Goal: Navigation & Orientation: Find specific page/section

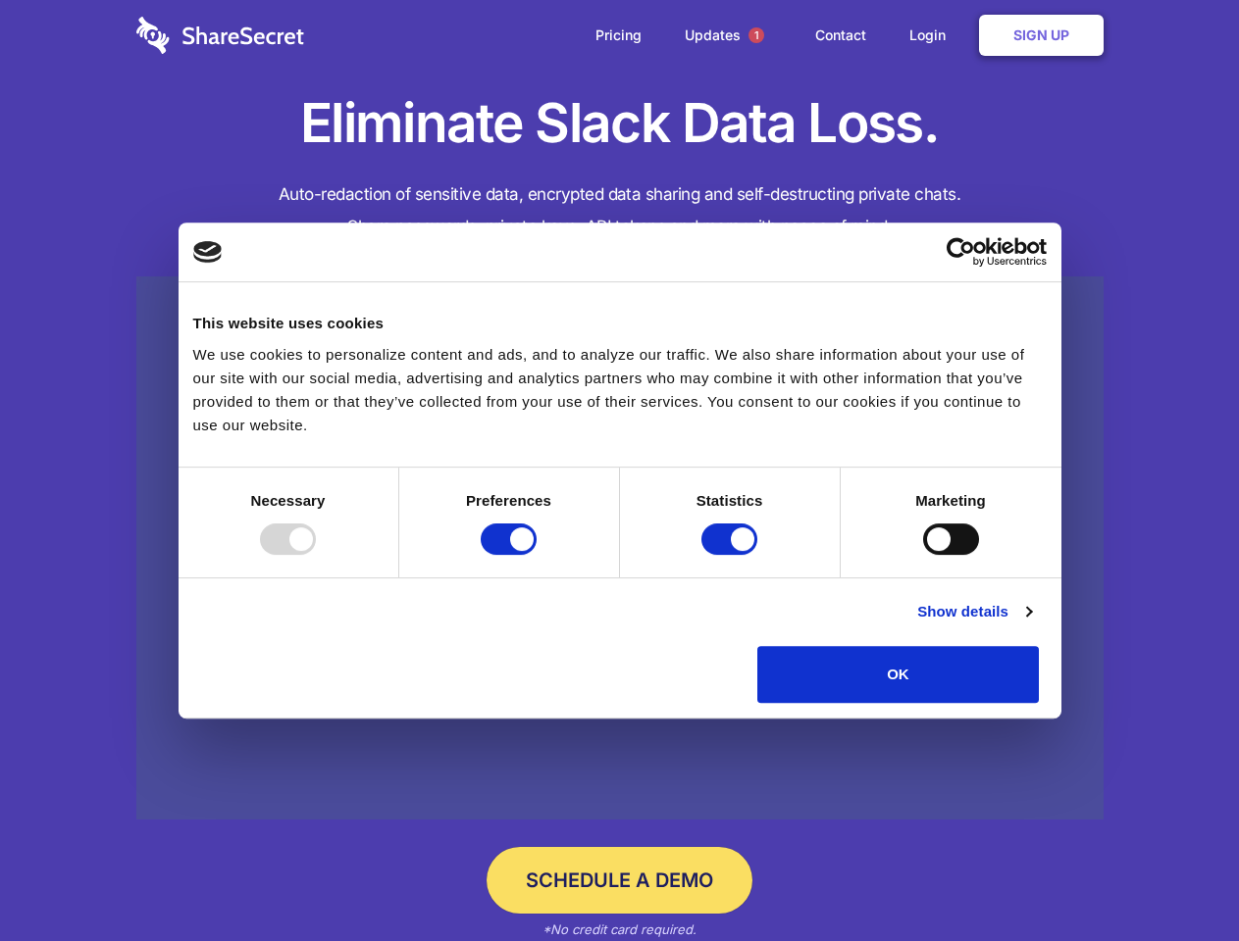
click at [316, 555] on div at bounding box center [288, 539] width 56 height 31
click at [536, 555] on input "Preferences" at bounding box center [509, 539] width 56 height 31
checkbox input "false"
click at [732, 555] on input "Statistics" at bounding box center [729, 539] width 56 height 31
checkbox input "false"
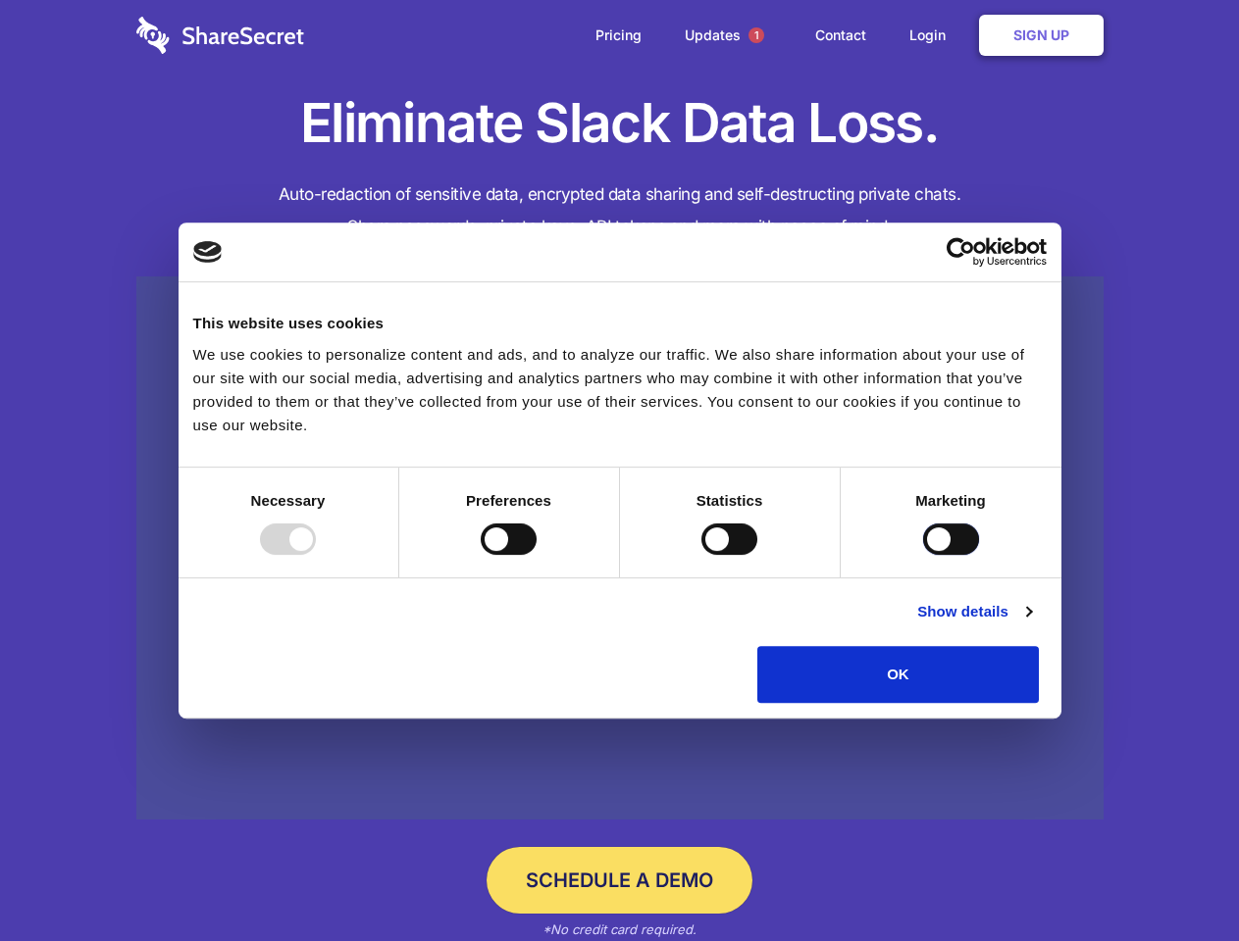
click at [923, 555] on input "Marketing" at bounding box center [951, 539] width 56 height 31
checkbox input "true"
click at [1031, 624] on link "Show details" at bounding box center [974, 612] width 114 height 24
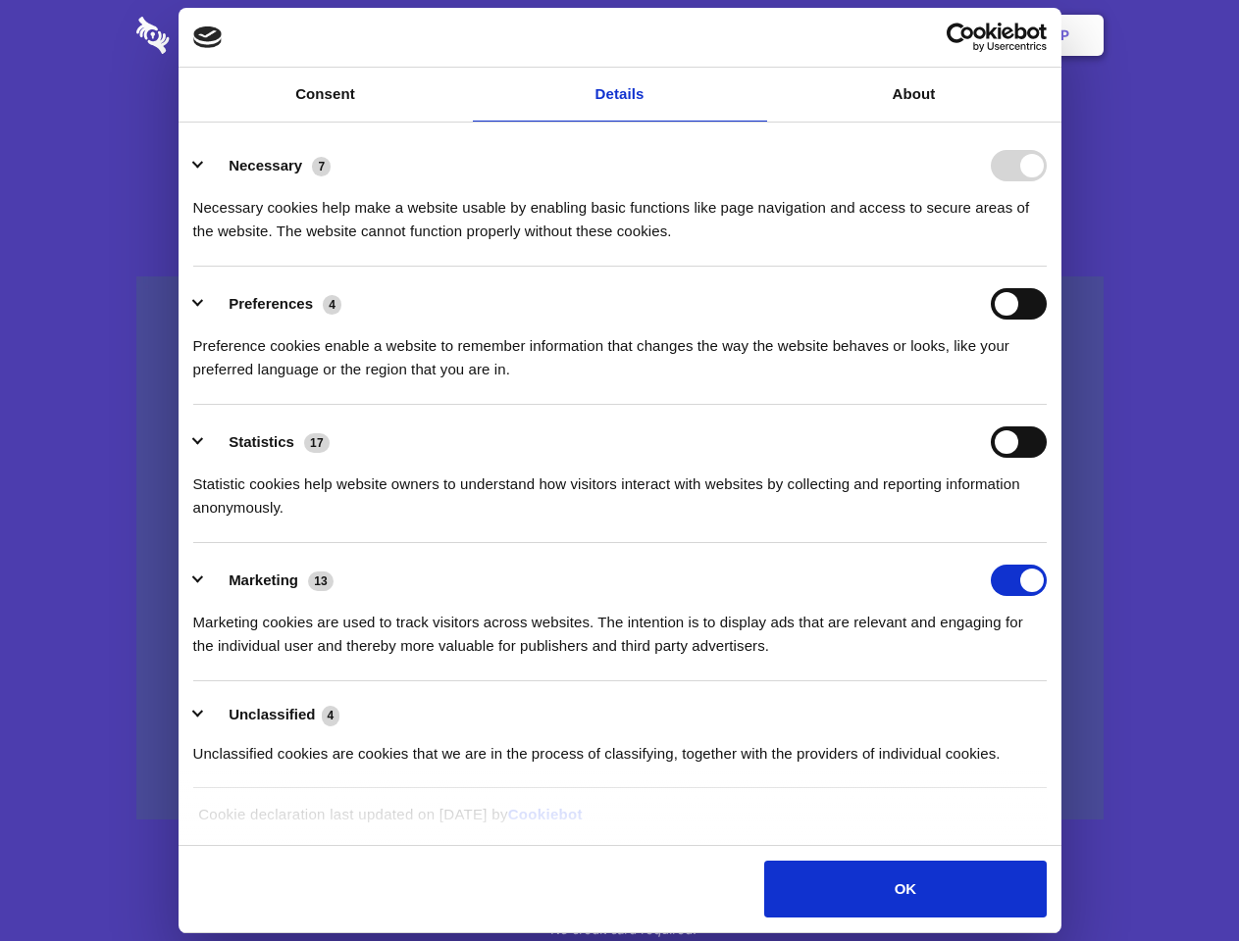
click at [1046, 267] on li "Necessary 7 Necessary cookies help make a website usable by enabling basic func…" at bounding box center [619, 197] width 853 height 138
click at [755, 35] on span "1" at bounding box center [756, 35] width 16 height 16
